Goal: Task Accomplishment & Management: Use online tool/utility

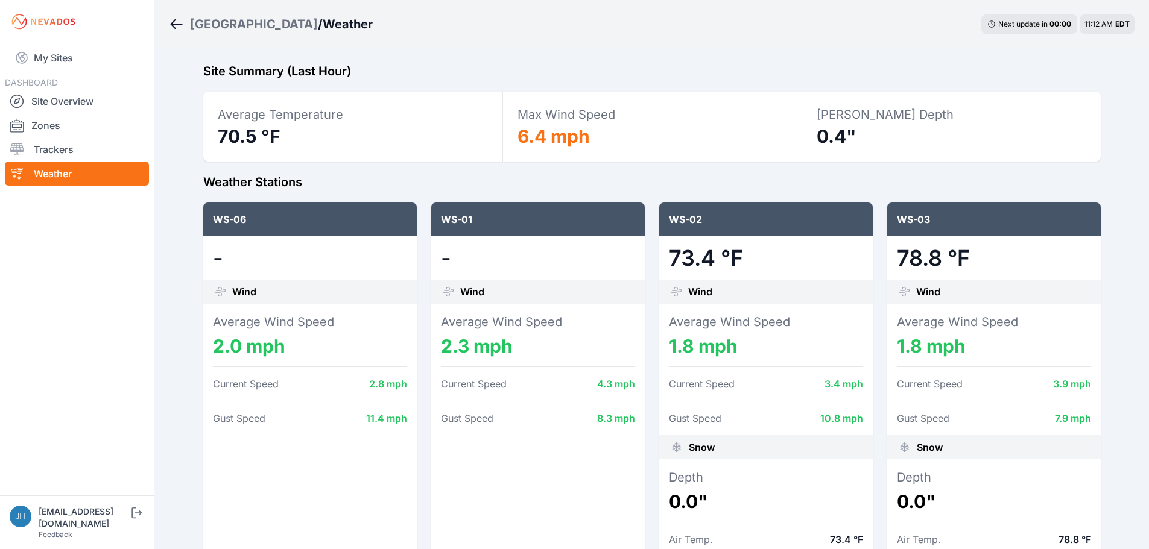
scroll to position [482, 0]
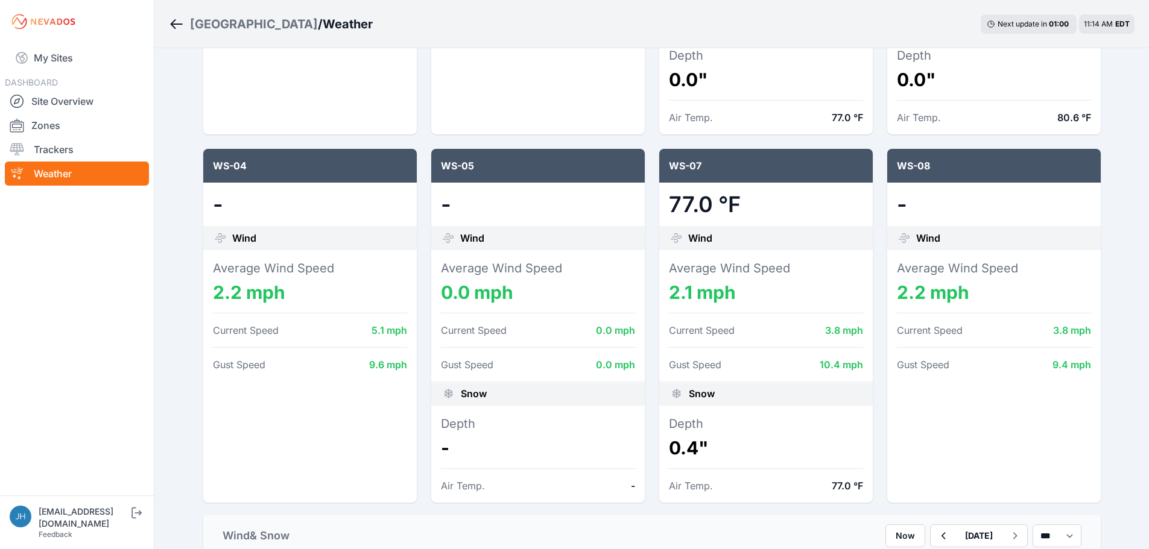
scroll to position [482, 0]
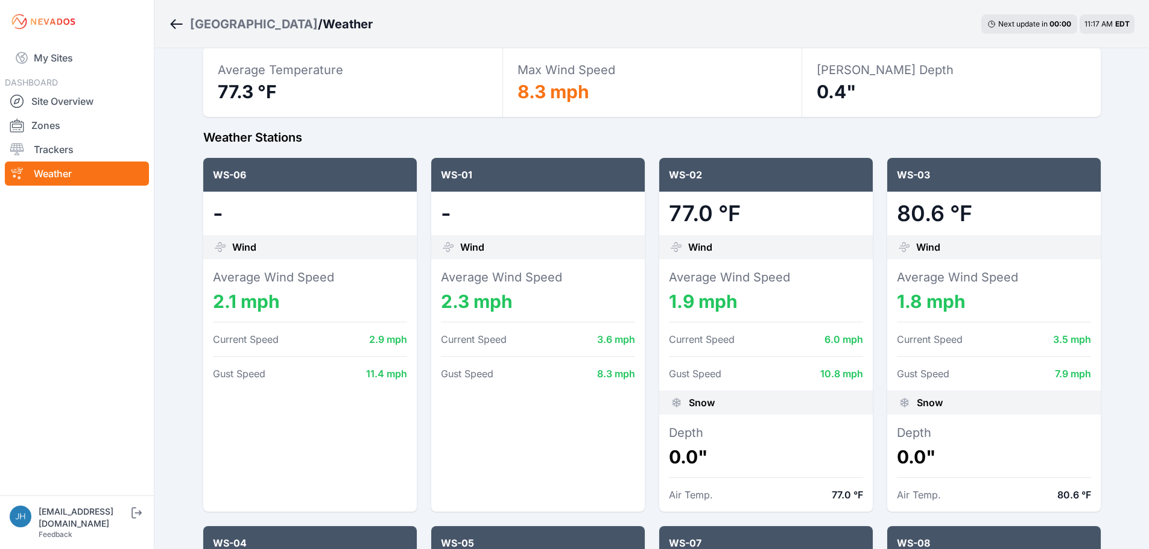
scroll to position [121, 0]
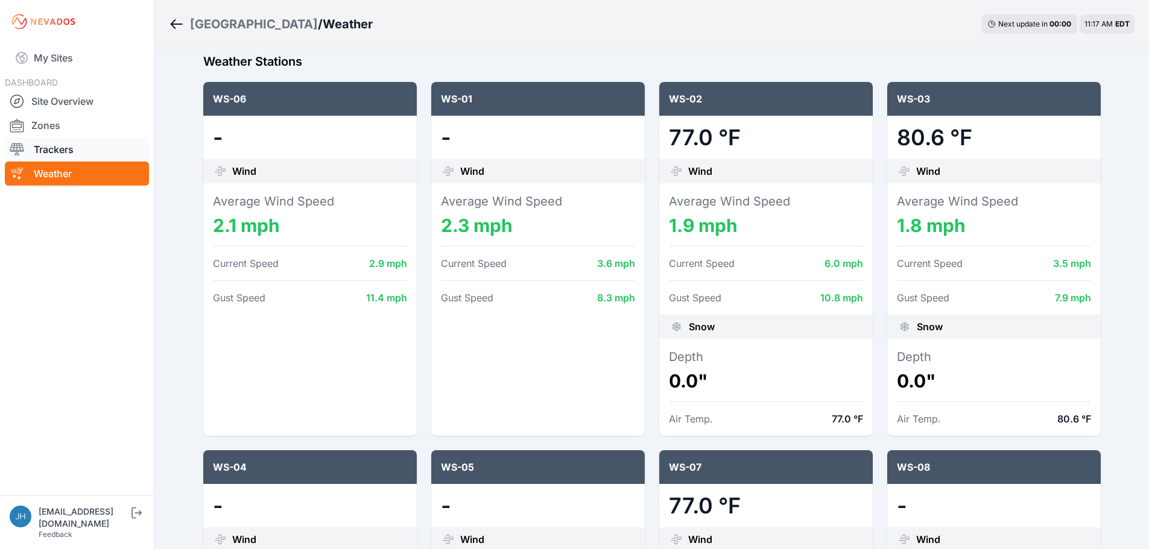
click at [49, 147] on link "Trackers" at bounding box center [77, 149] width 144 height 24
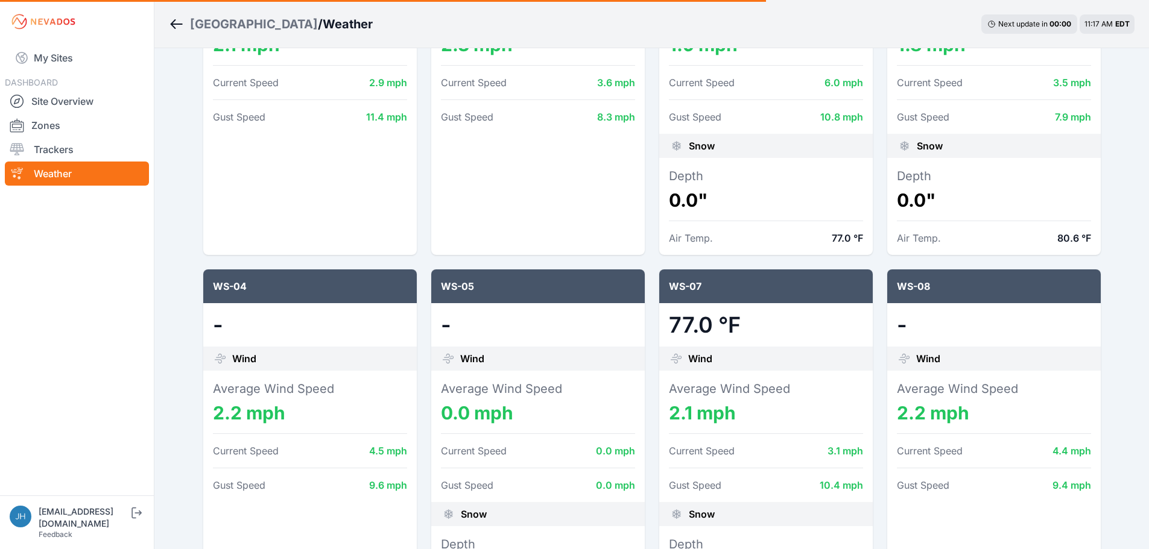
scroll to position [257, 0]
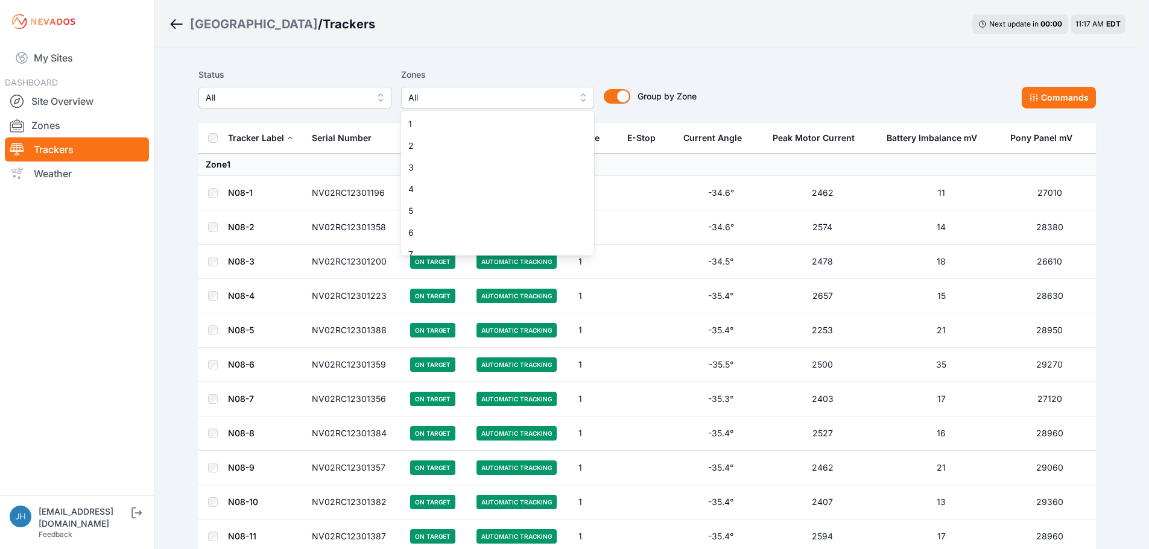
click at [587, 96] on button "All" at bounding box center [497, 98] width 193 height 22
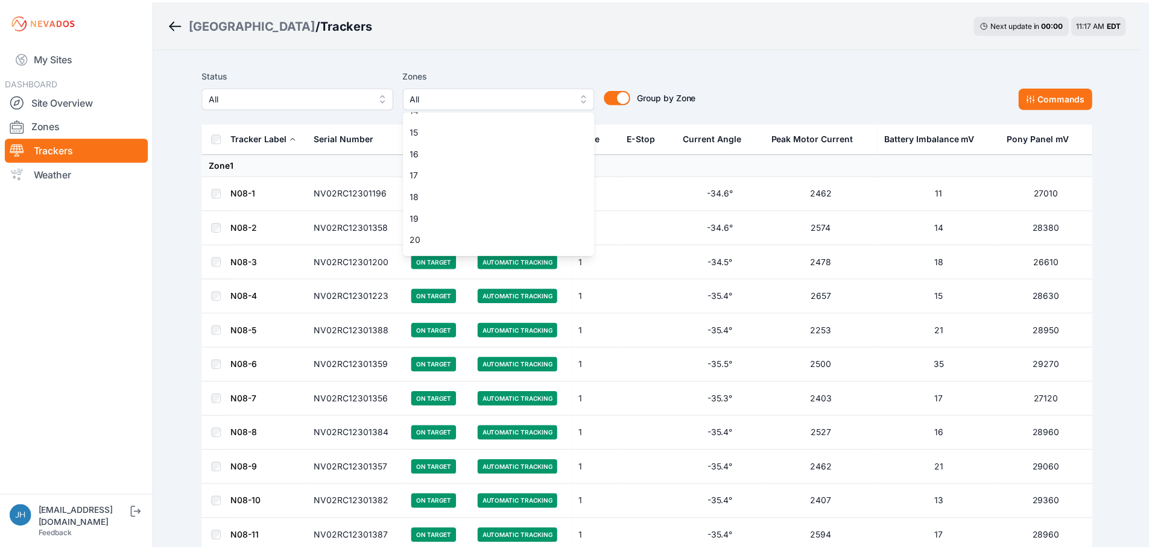
scroll to position [301, 0]
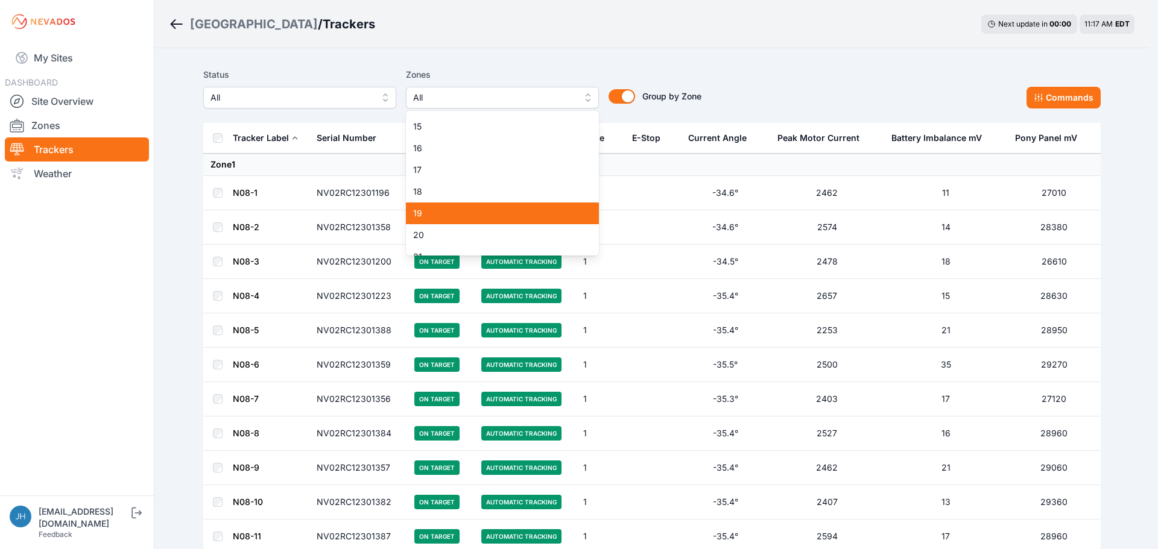
click at [537, 211] on span "19" at bounding box center [495, 213] width 164 height 12
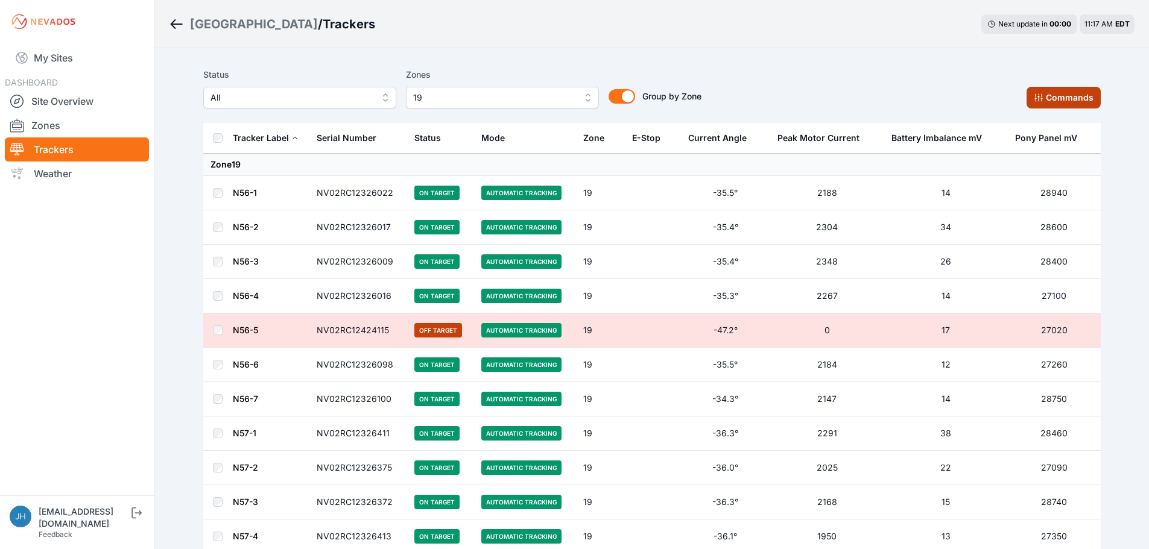
click at [1056, 100] on button "Commands" at bounding box center [1063, 98] width 74 height 22
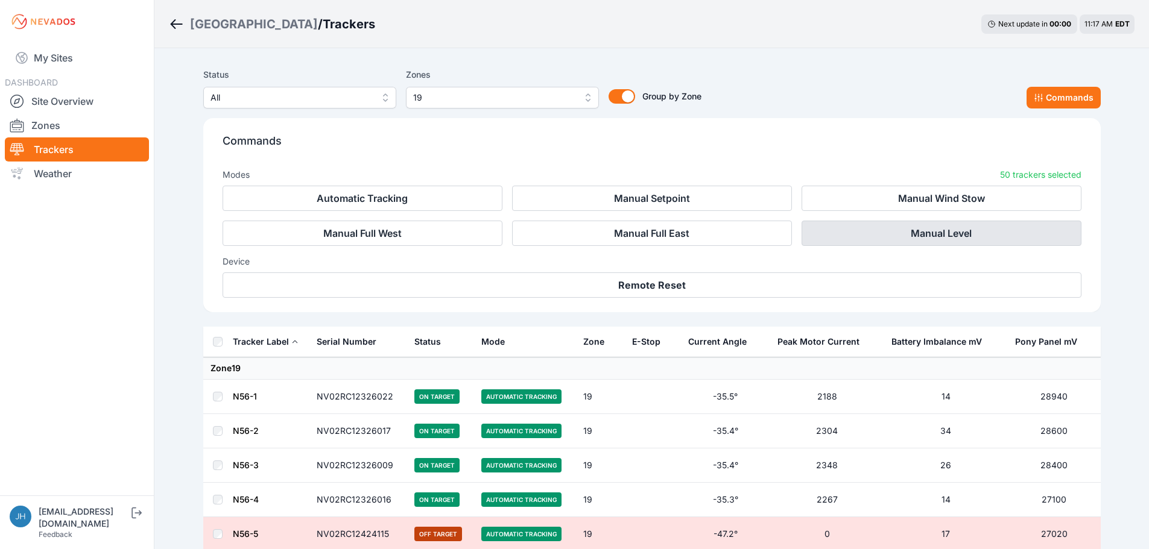
click at [894, 232] on button "Manual Level" at bounding box center [941, 233] width 280 height 25
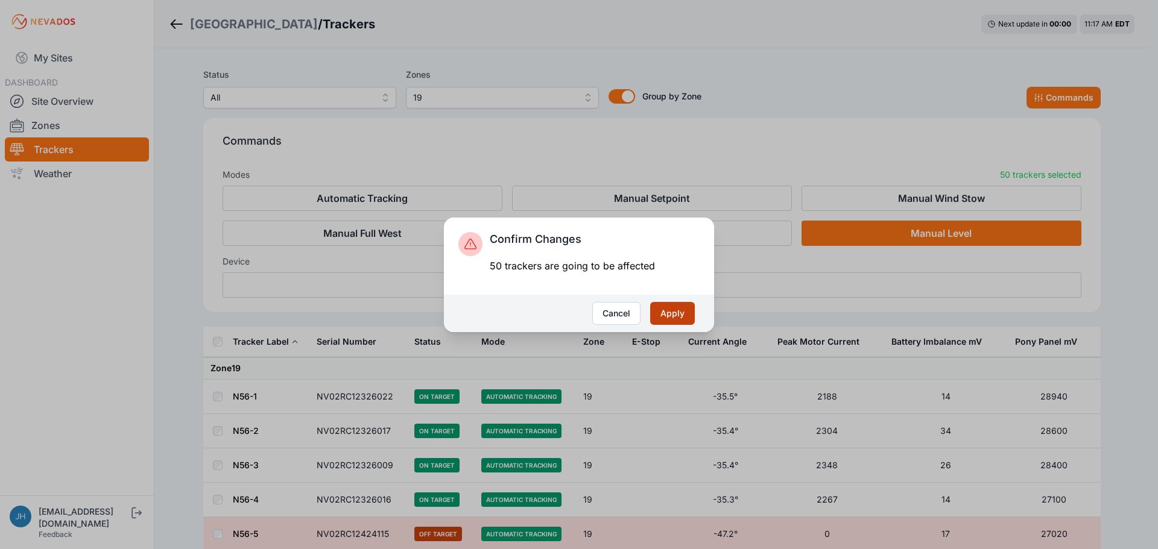
click at [671, 309] on button "Apply" at bounding box center [672, 313] width 45 height 23
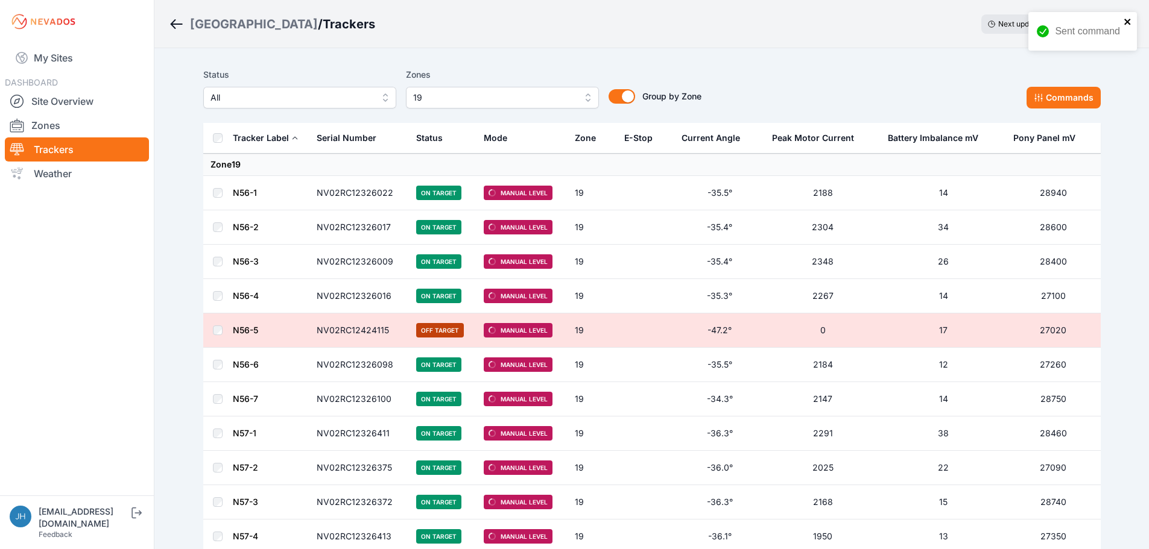
click at [1128, 20] on icon "close" at bounding box center [1127, 22] width 8 height 10
click at [70, 173] on link "Weather" at bounding box center [77, 174] width 144 height 24
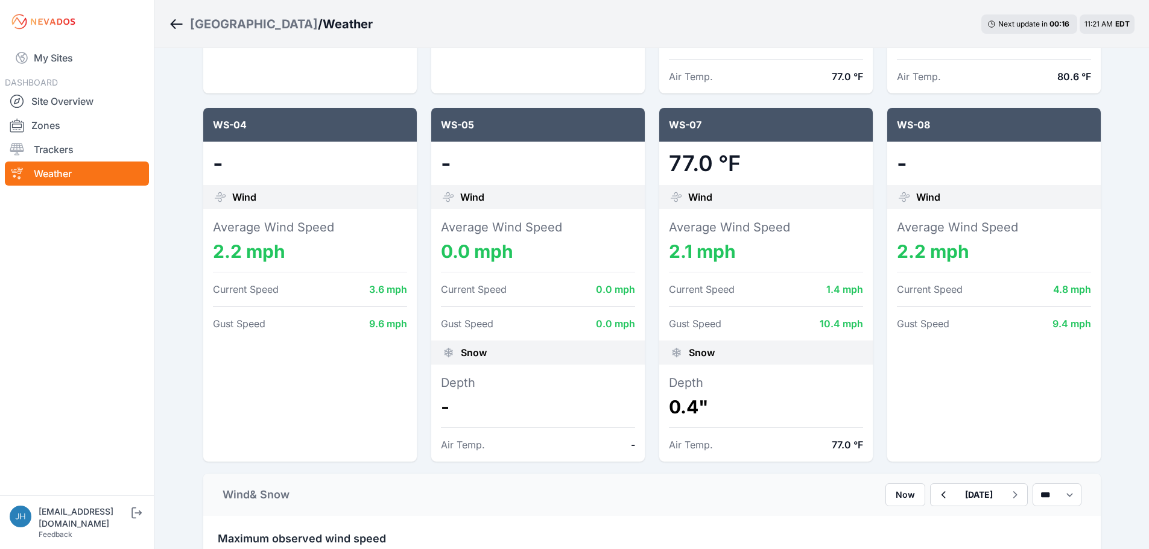
scroll to position [482, 0]
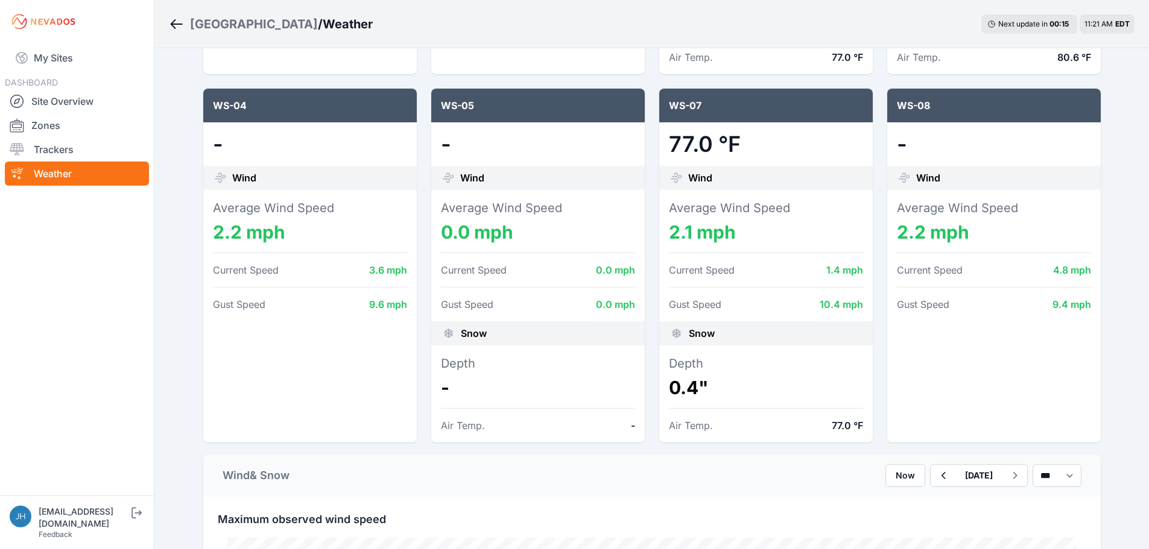
click at [563, 259] on div at bounding box center [538, 253] width 194 height 20
click at [529, 107] on div "WS-05" at bounding box center [537, 106] width 213 height 34
click at [459, 109] on div "WS-05" at bounding box center [537, 106] width 213 height 34
click at [494, 145] on dd "-" at bounding box center [538, 144] width 194 height 24
click at [486, 214] on dt "Average Wind Speed" at bounding box center [538, 208] width 194 height 17
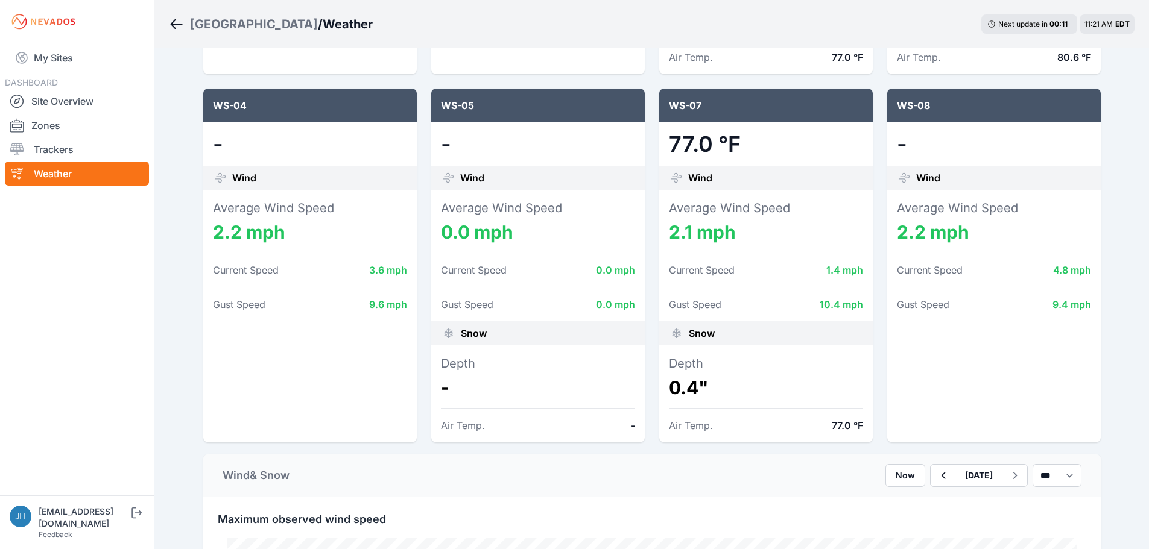
click at [463, 326] on div "Snow" at bounding box center [537, 333] width 213 height 24
click at [477, 317] on div "Average Wind Speed 0.0 mph Current Speed 0.0 mph Gust Speed 0.0 mph" at bounding box center [537, 255] width 213 height 131
click at [492, 368] on dt "Depth" at bounding box center [538, 363] width 194 height 17
drag, startPoint x: 457, startPoint y: 144, endPoint x: 459, endPoint y: 152, distance: 8.8
click at [457, 144] on dd "-" at bounding box center [538, 144] width 194 height 24
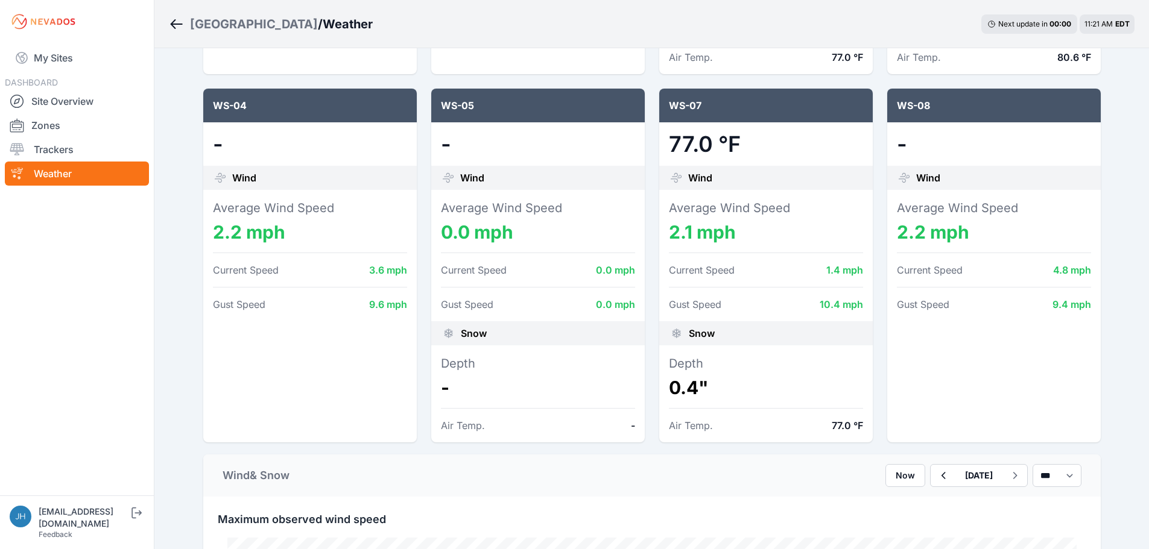
click at [473, 238] on dd "0.0 mph" at bounding box center [538, 232] width 194 height 22
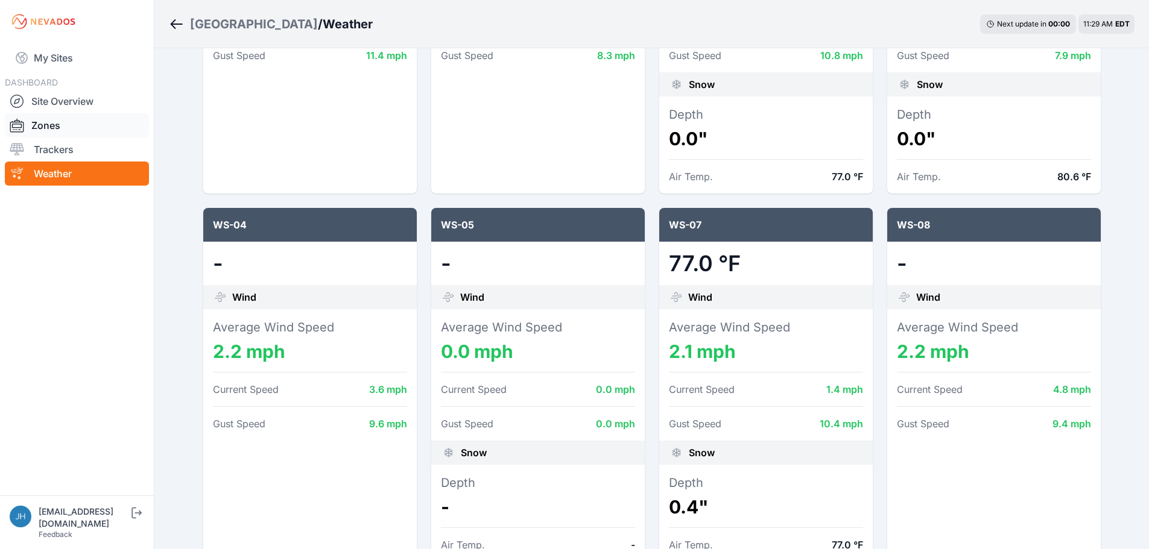
scroll to position [362, 0]
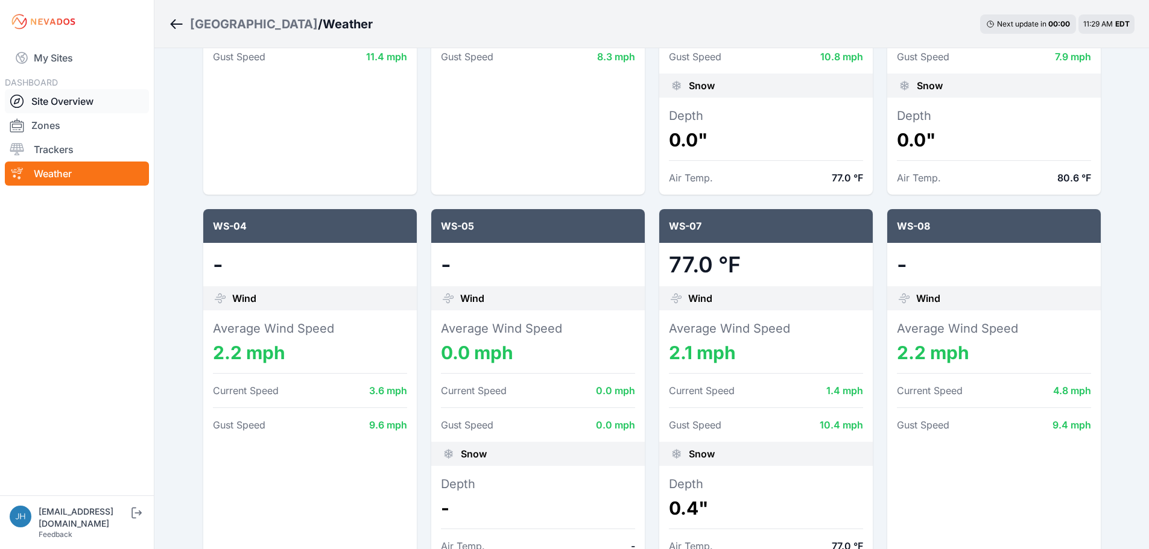
click at [71, 99] on link "Site Overview" at bounding box center [77, 101] width 144 height 24
click at [75, 100] on link "Site Overview" at bounding box center [77, 101] width 144 height 24
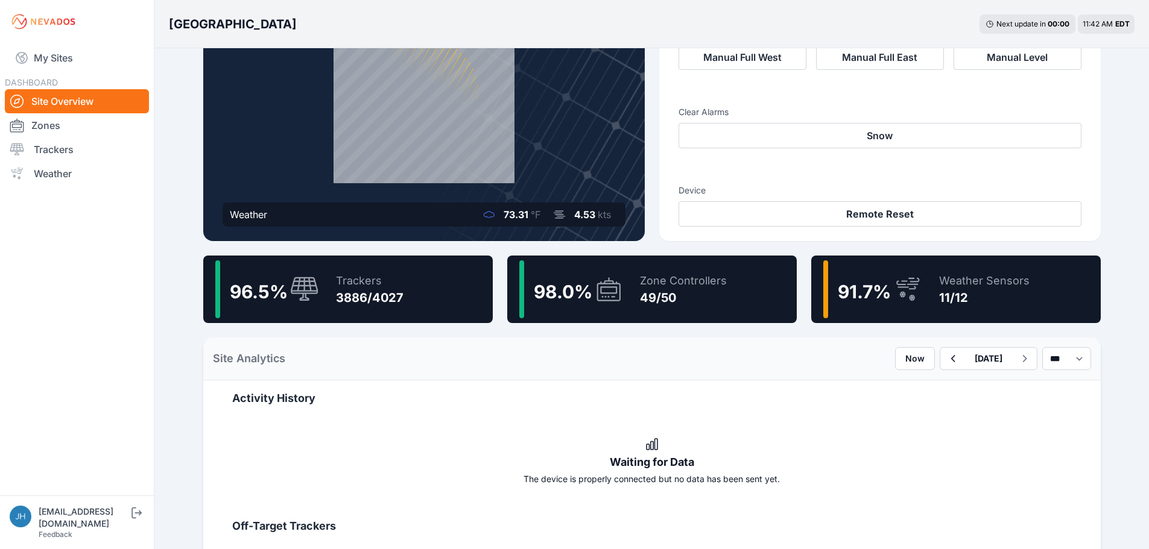
scroll to position [181, 0]
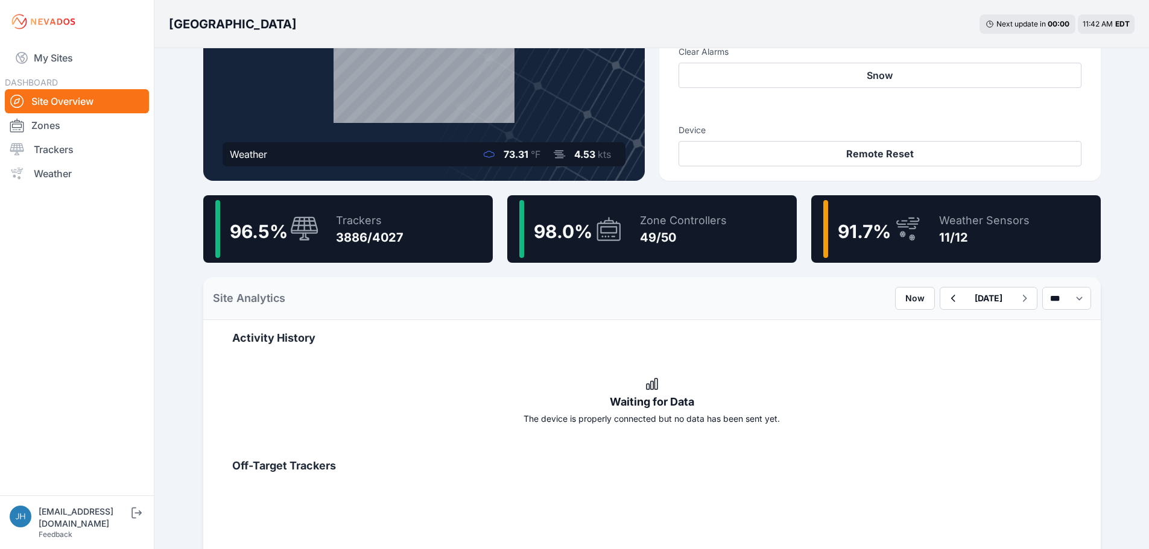
click at [961, 228] on div "Weather Sensors" at bounding box center [984, 220] width 90 height 17
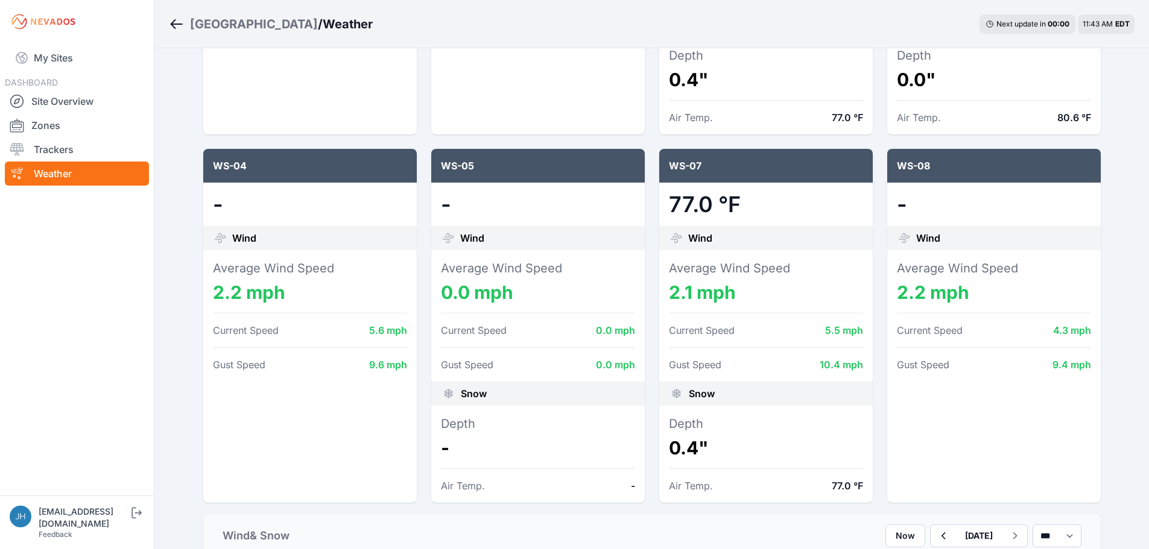
scroll to position [482, 0]
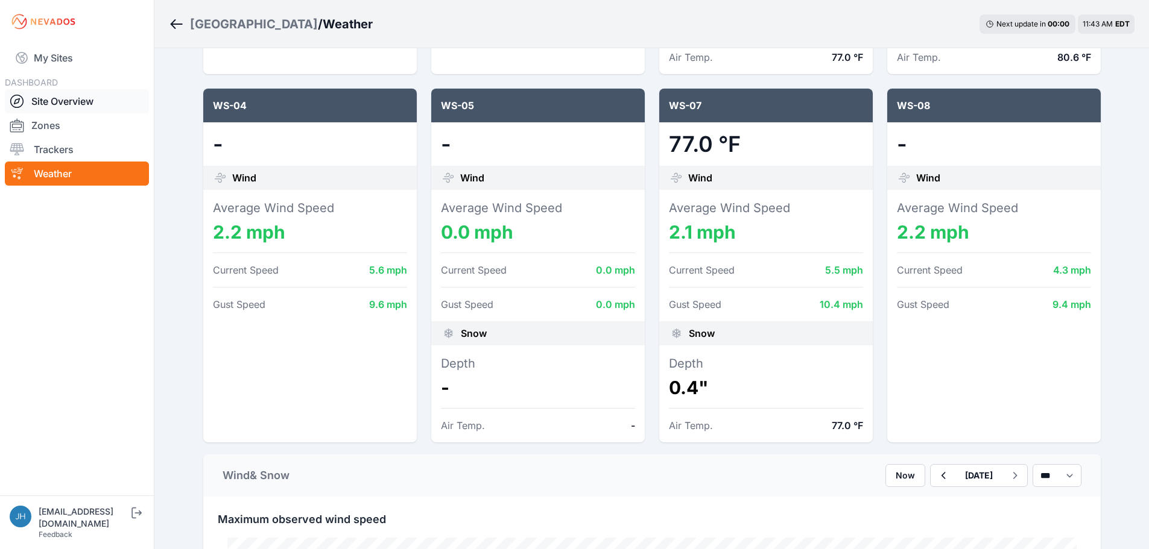
click at [72, 102] on link "Site Overview" at bounding box center [77, 101] width 144 height 24
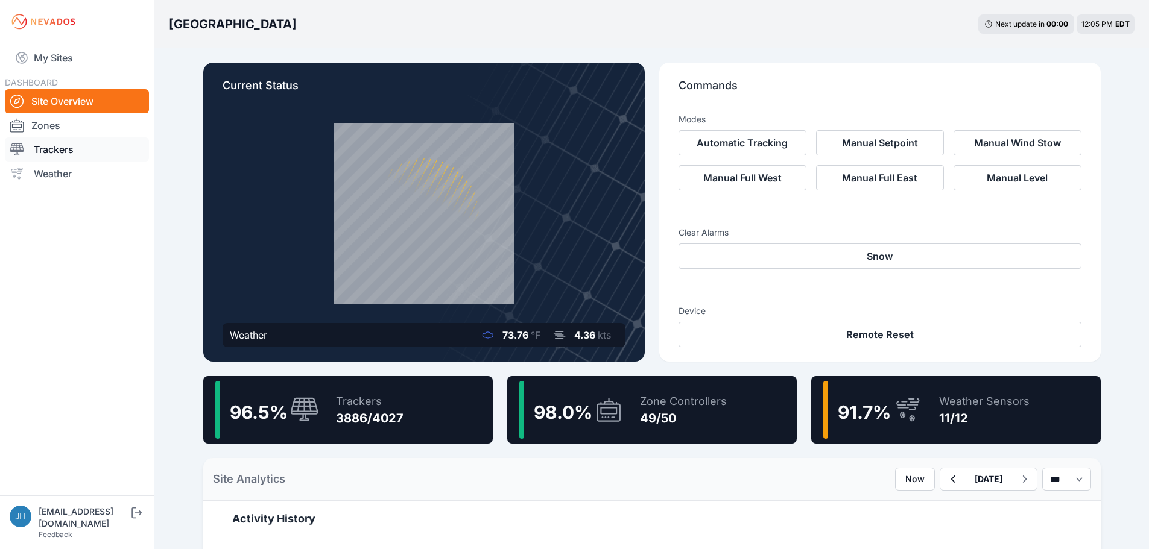
click at [67, 147] on link "Trackers" at bounding box center [77, 149] width 144 height 24
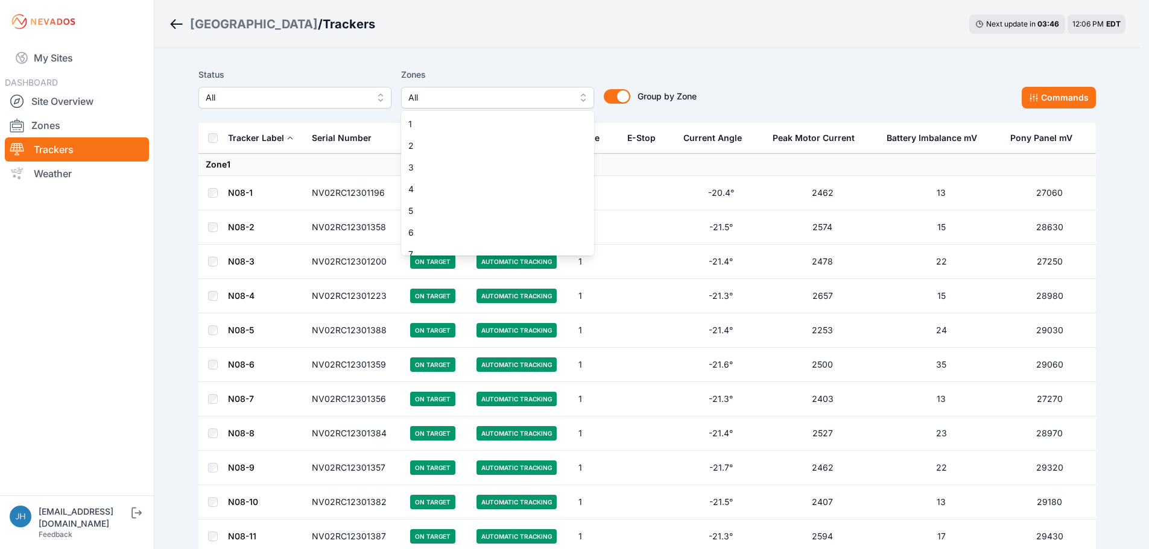
click at [592, 96] on button "All" at bounding box center [497, 98] width 193 height 22
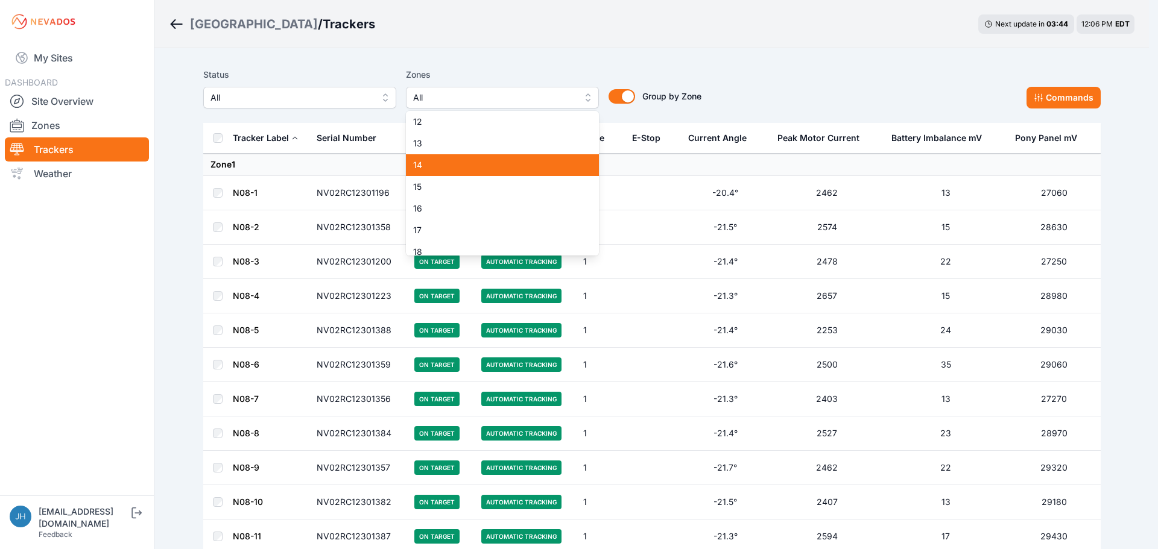
click at [552, 163] on span "14" at bounding box center [495, 165] width 164 height 12
click at [472, 166] on span "14" at bounding box center [495, 165] width 164 height 12
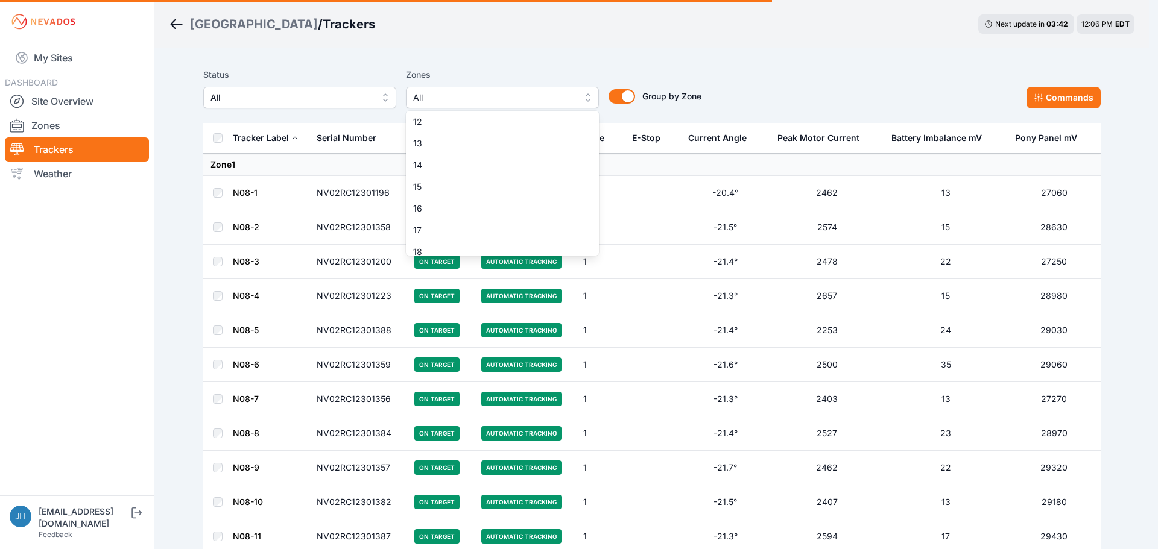
click at [579, 93] on button "All" at bounding box center [497, 98] width 193 height 22
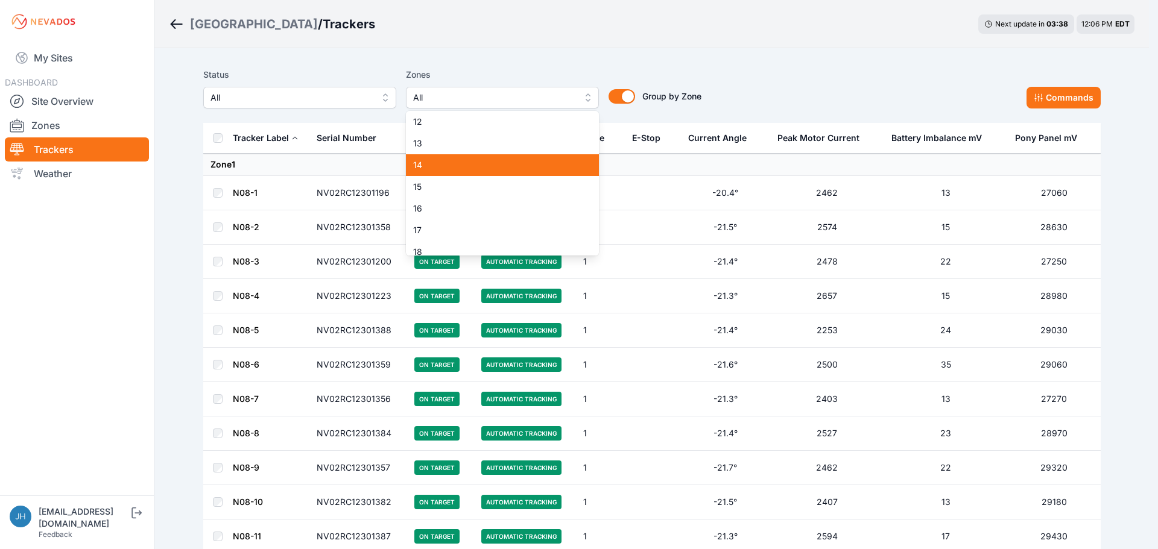
click at [540, 164] on span "14" at bounding box center [495, 165] width 164 height 12
click at [821, 64] on div "Status All Zones 14 1 2 3 4 5 6 7 8 9 10 11 12 13 14 15 16 17 18 19 20 21 22 23…" at bounding box center [651, 93] width 897 height 60
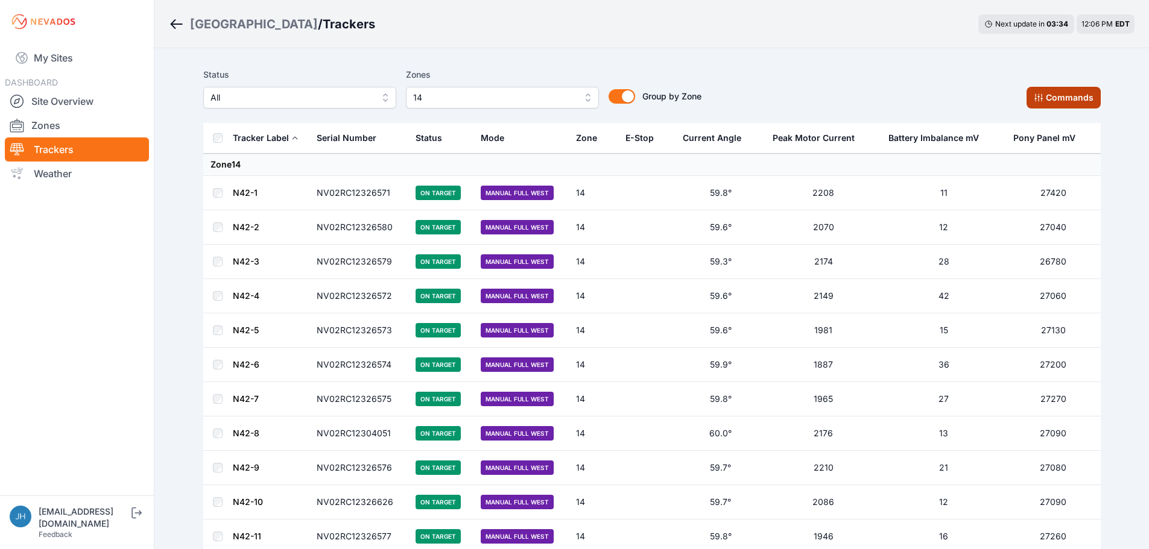
click at [1078, 94] on button "Commands" at bounding box center [1063, 98] width 74 height 22
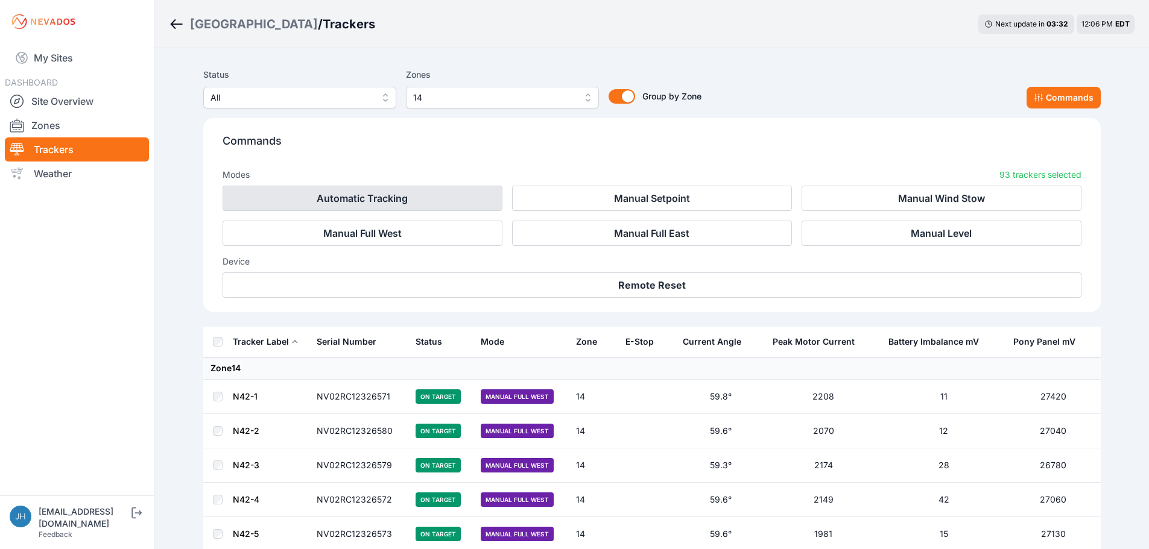
click at [430, 198] on button "Automatic Tracking" at bounding box center [363, 198] width 280 height 25
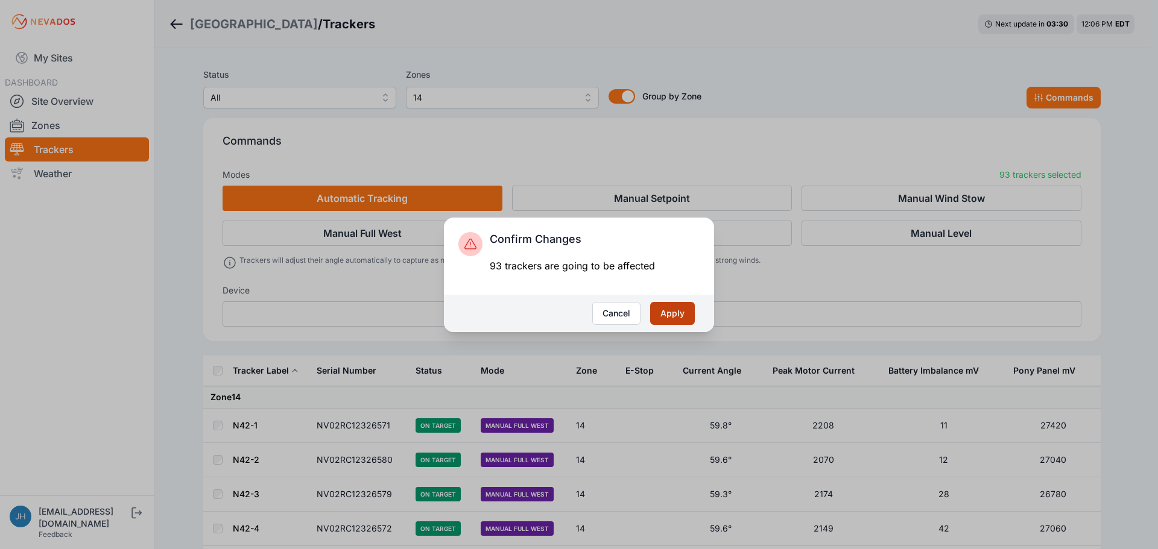
click at [674, 312] on button "Apply" at bounding box center [672, 313] width 45 height 23
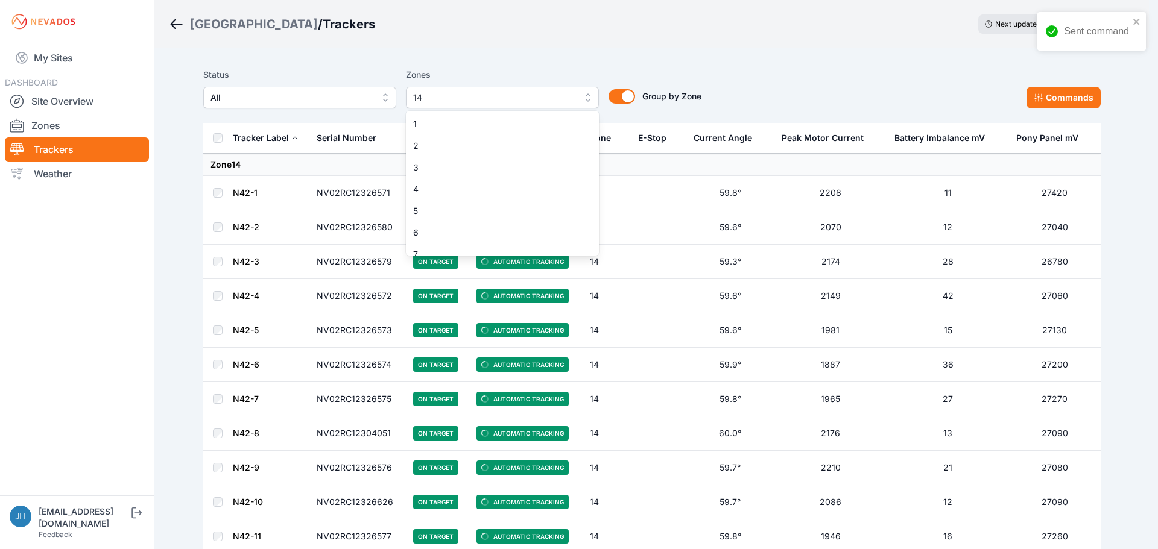
scroll to position [162, 0]
click at [536, 241] on span "14" at bounding box center [495, 245] width 164 height 12
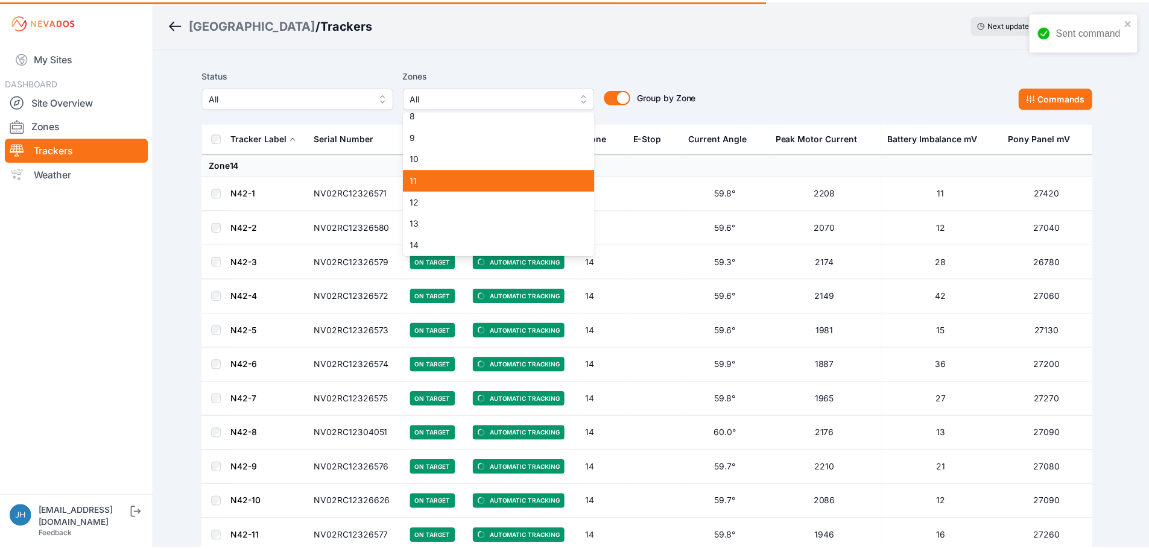
scroll to position [0, 0]
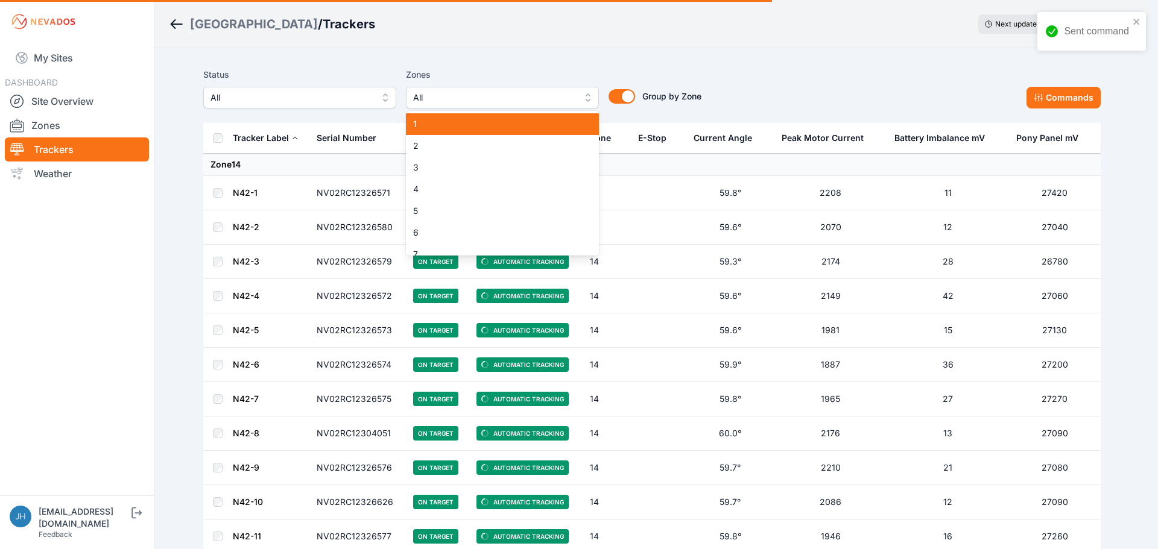
click at [540, 128] on span "1" at bounding box center [495, 124] width 164 height 12
click at [854, 72] on div "Status All Zones 1 1 2 3 4 5 6 7 8 9 10 11 12 13 14 15 16 17 18 19 20 21 22 23 …" at bounding box center [651, 88] width 897 height 41
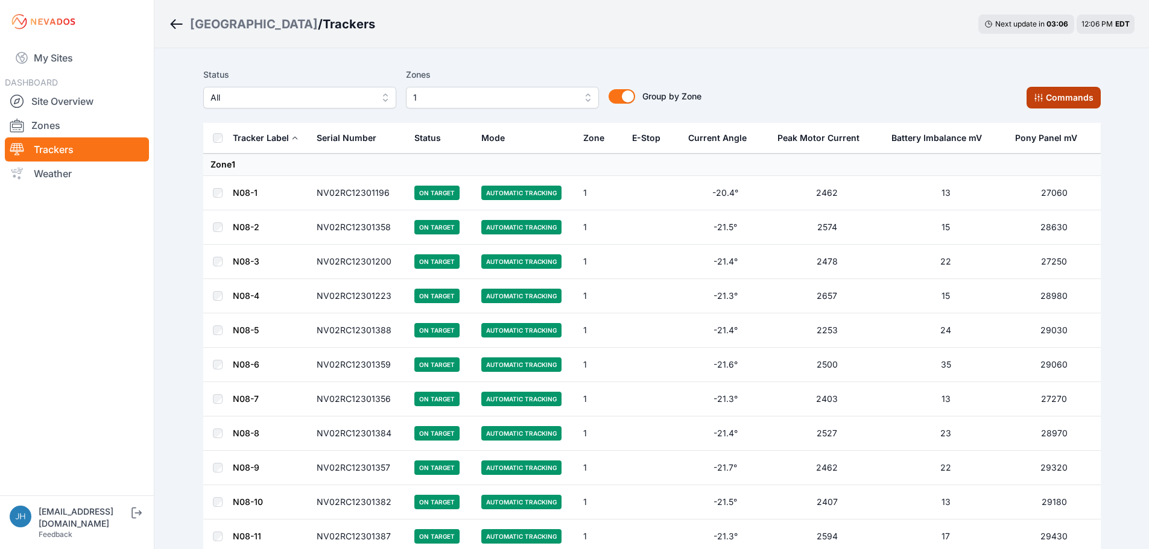
click at [1075, 97] on button "Commands" at bounding box center [1063, 98] width 74 height 22
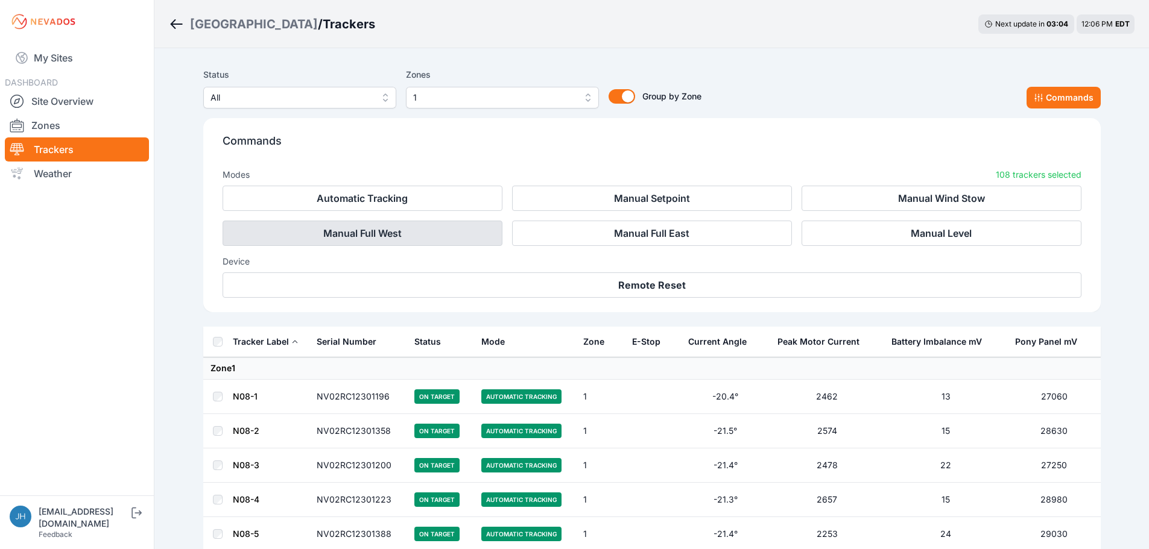
click at [453, 230] on button "Manual Full West" at bounding box center [363, 233] width 280 height 25
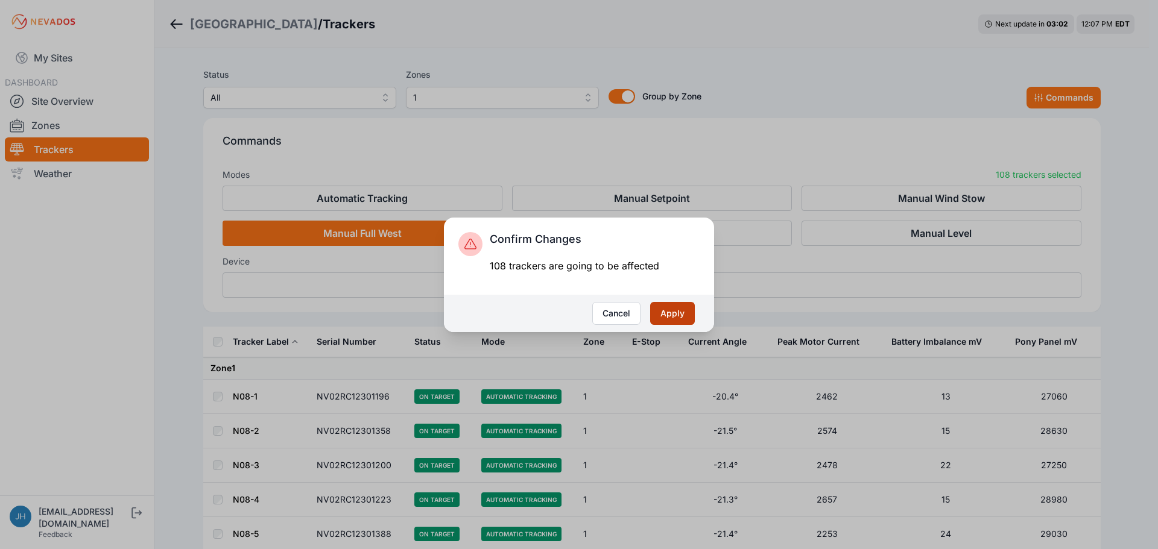
click at [675, 315] on button "Apply" at bounding box center [672, 313] width 45 height 23
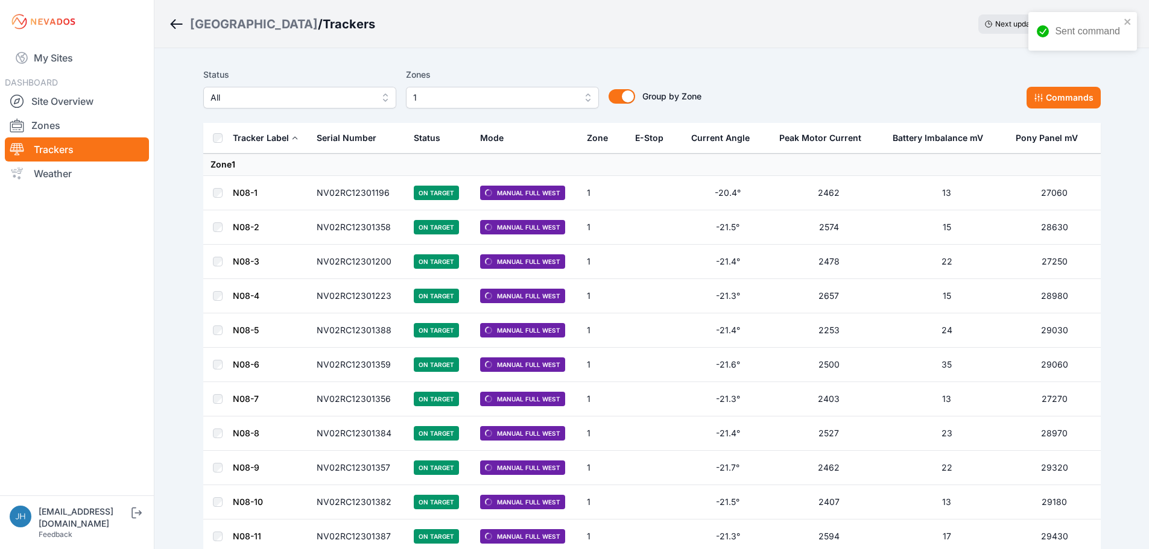
click at [586, 96] on button "1" at bounding box center [502, 98] width 193 height 22
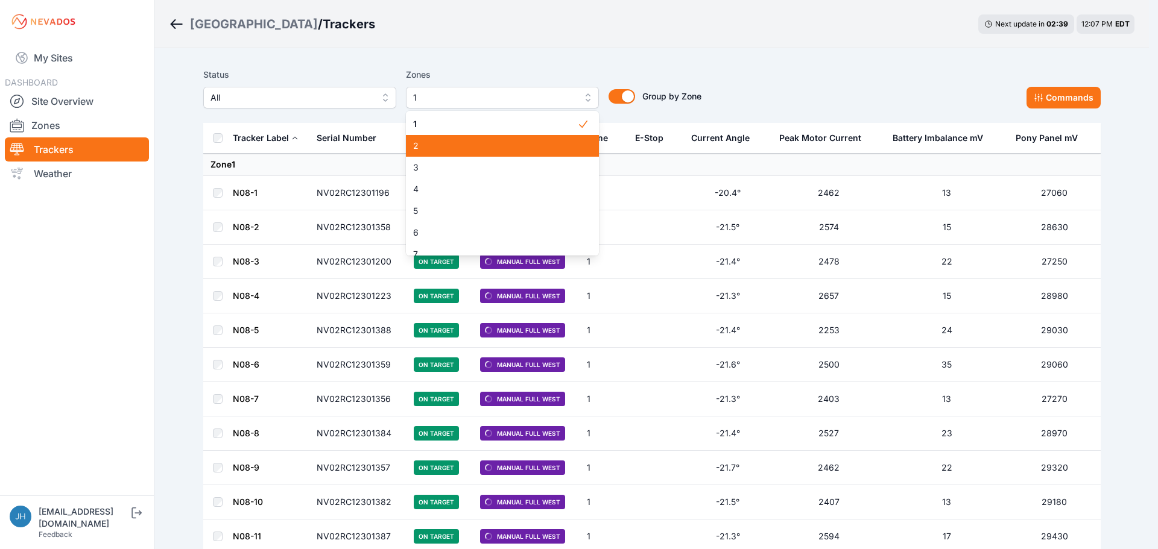
click at [549, 145] on span "2" at bounding box center [495, 146] width 164 height 12
click at [551, 124] on span "1" at bounding box center [495, 124] width 164 height 12
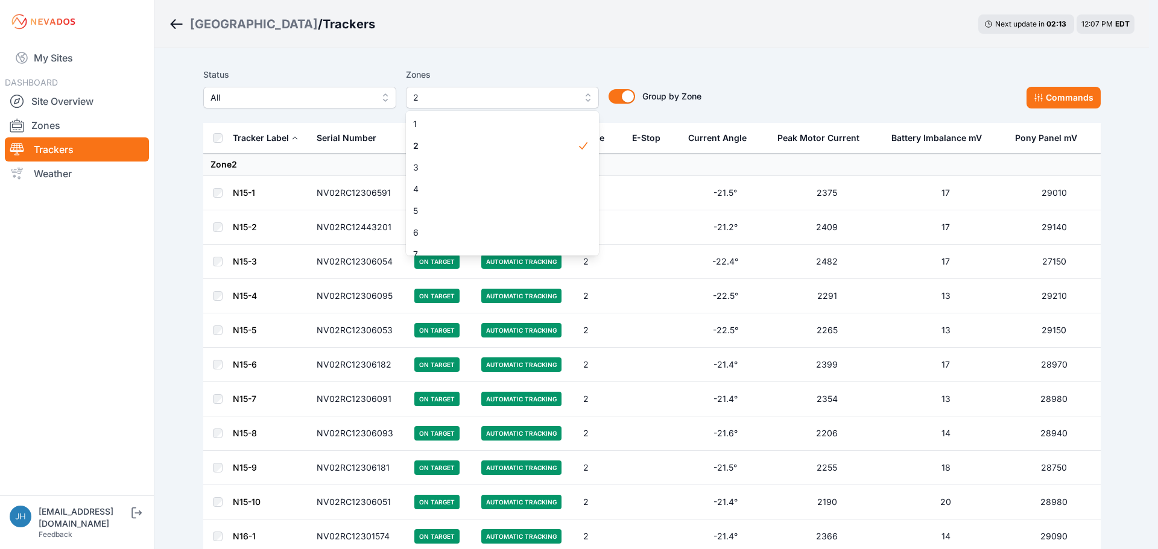
drag, startPoint x: 828, startPoint y: 48, endPoint x: 737, endPoint y: 80, distance: 96.1
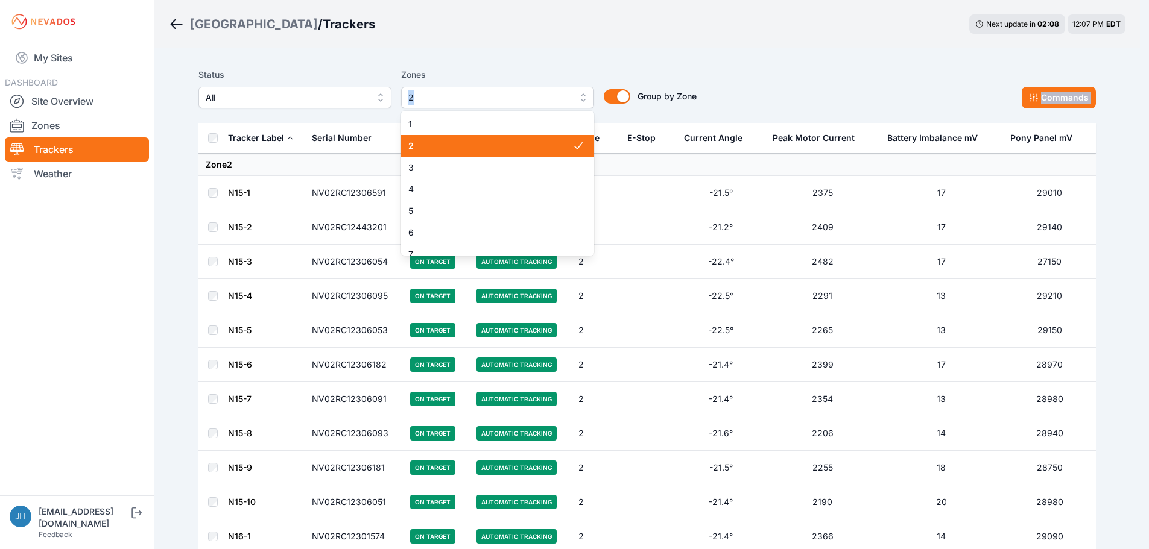
click at [532, 96] on span "2" at bounding box center [489, 97] width 162 height 14
click at [780, 81] on div "Status All Zones 2 1 2 3 4 5 6 7 8 9 10 11 12 13 14 15 16 17 18 19 20 21 22 23 …" at bounding box center [651, 88] width 897 height 41
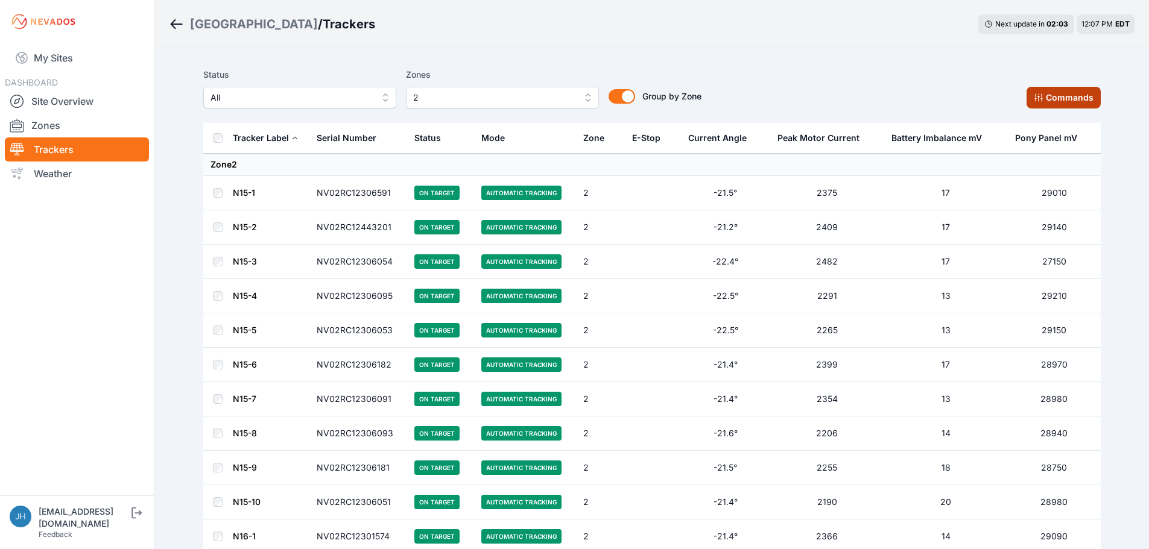
click at [1069, 98] on button "Commands" at bounding box center [1063, 98] width 74 height 22
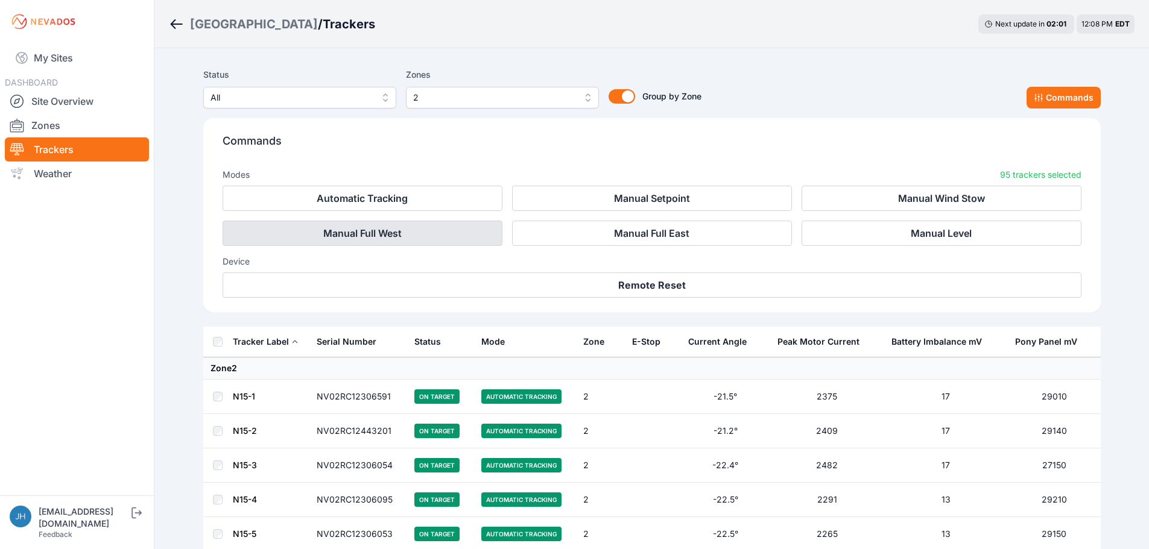
click at [432, 231] on button "Manual Full West" at bounding box center [363, 233] width 280 height 25
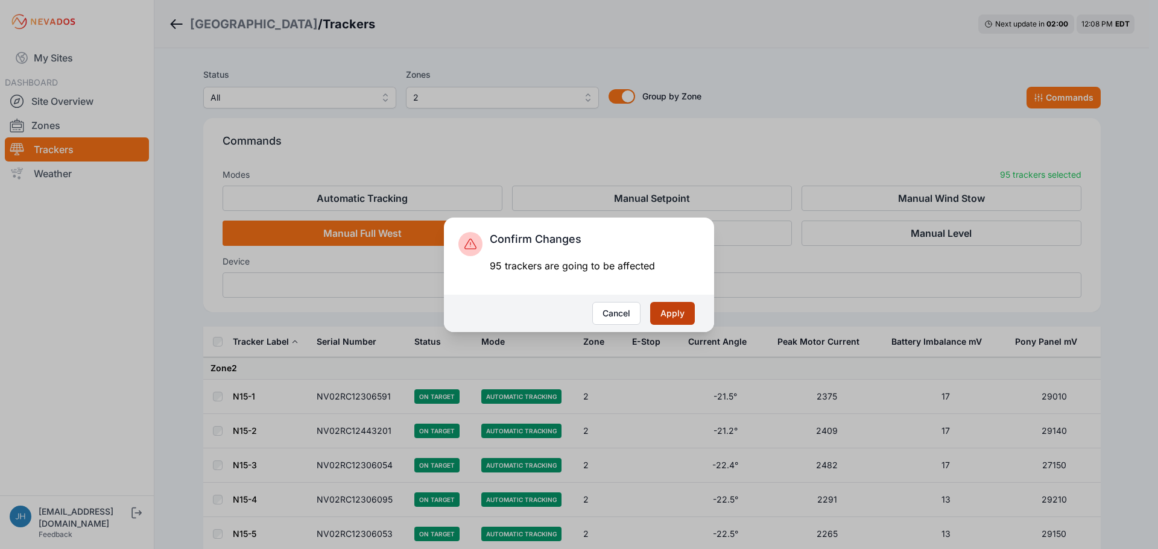
click at [667, 316] on button "Apply" at bounding box center [672, 313] width 45 height 23
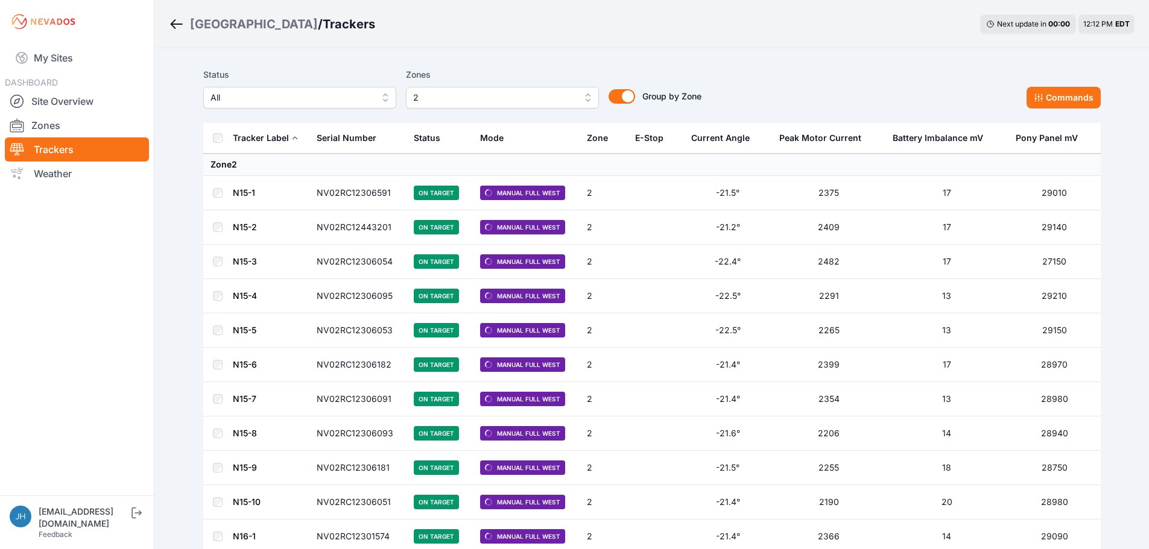
click at [587, 96] on button "2" at bounding box center [502, 98] width 193 height 22
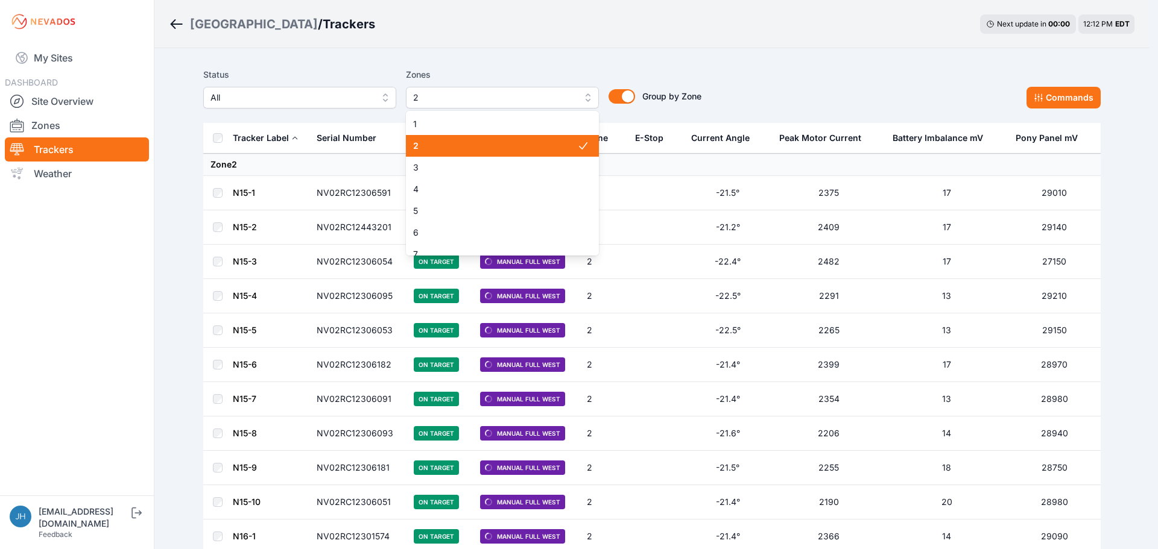
click at [535, 146] on span "2" at bounding box center [495, 146] width 164 height 12
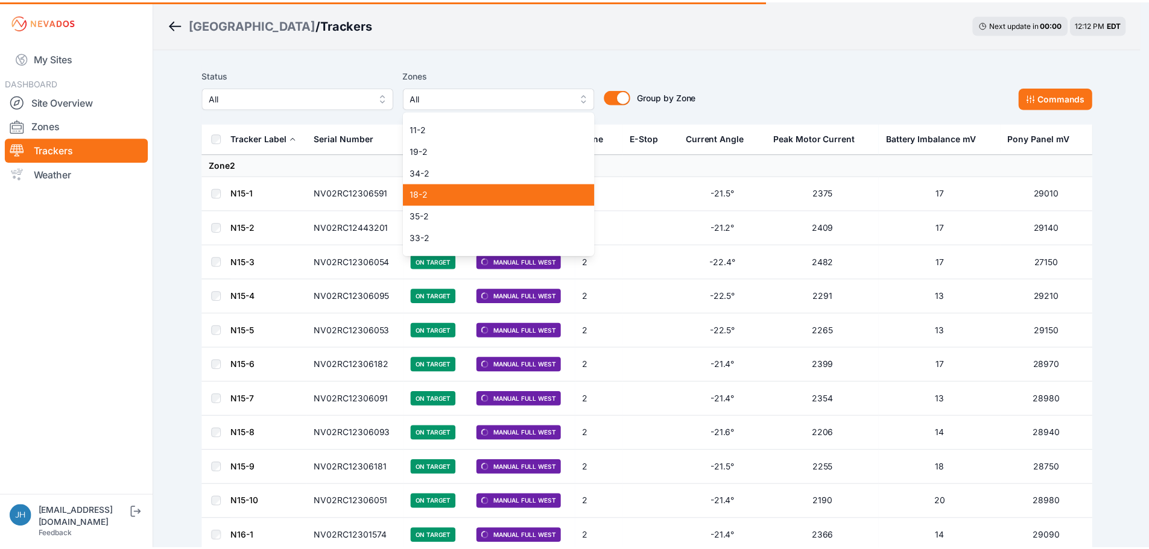
scroll to position [825, 0]
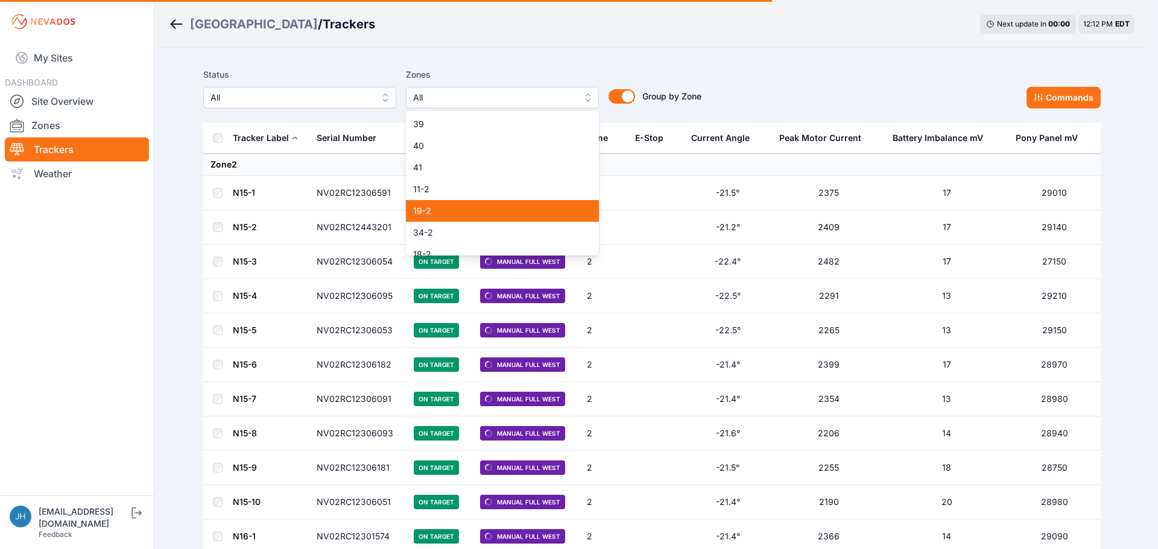
click at [520, 209] on span "19-2" at bounding box center [495, 211] width 164 height 12
click at [797, 77] on div "Status All Zones 19-2 1 2 3 4 5 6 7 8 9 10 11 12 13 14 15 16 17 18 19 20 21 22 …" at bounding box center [651, 88] width 897 height 41
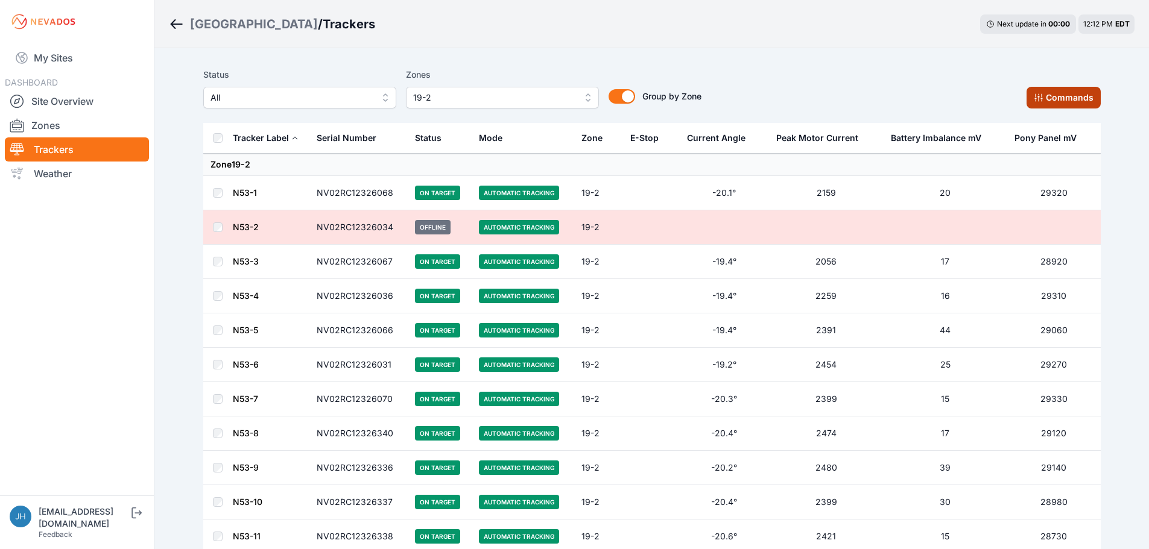
click at [1053, 96] on button "Commands" at bounding box center [1063, 98] width 74 height 22
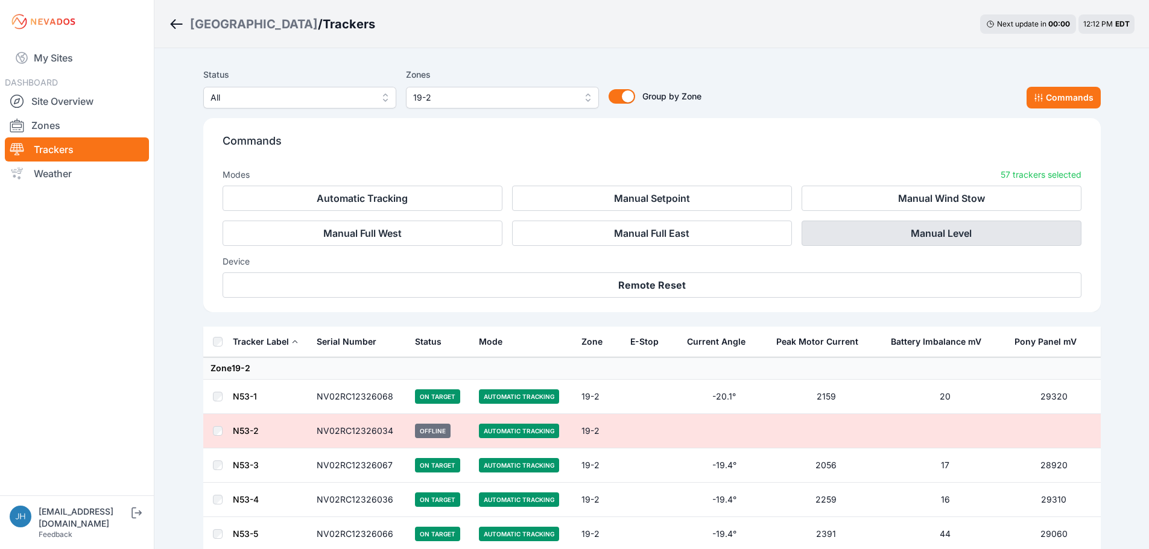
click at [950, 232] on button "Manual Level" at bounding box center [941, 233] width 280 height 25
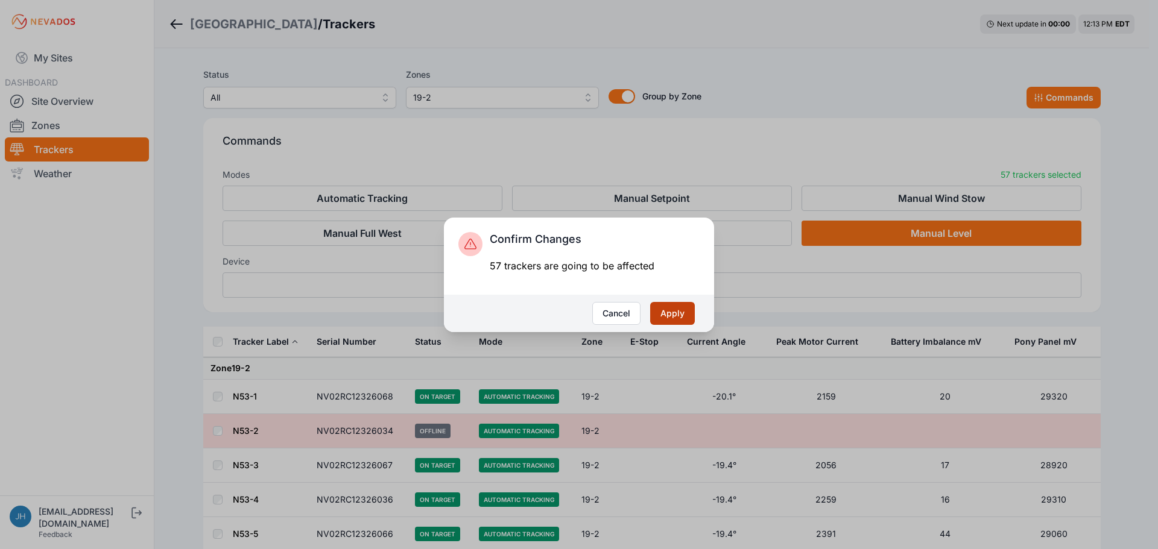
click at [675, 309] on button "Apply" at bounding box center [672, 313] width 45 height 23
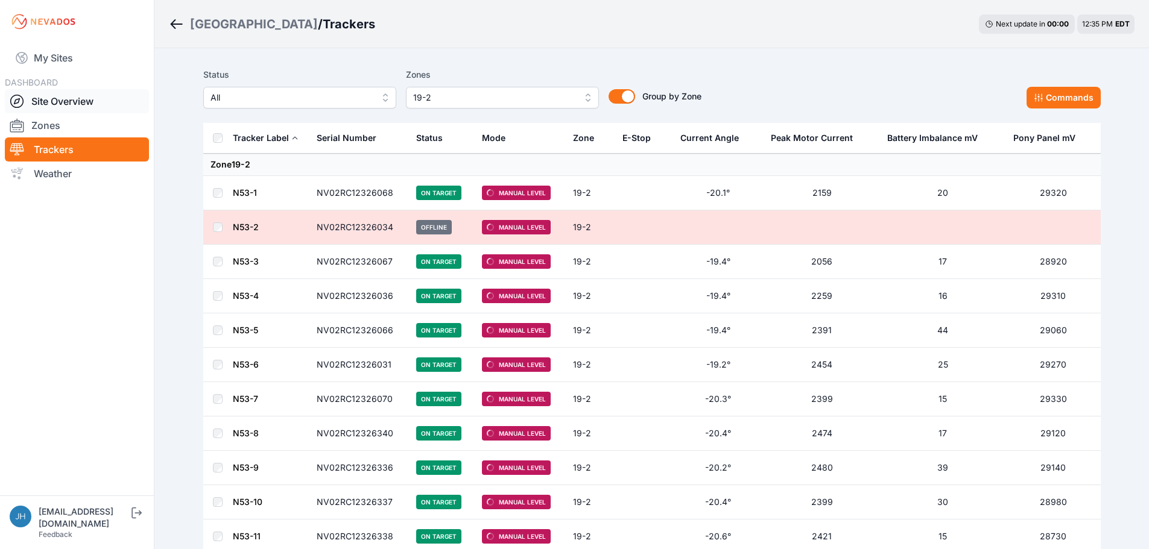
click at [61, 102] on link "Site Overview" at bounding box center [77, 101] width 144 height 24
